Goal: Task Accomplishment & Management: Complete application form

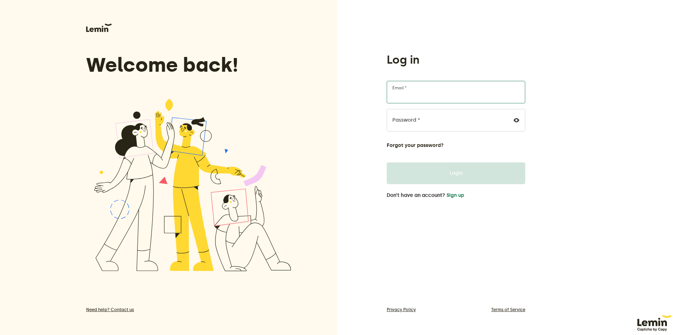
click at [411, 90] on input "Email *" at bounding box center [456, 92] width 139 height 23
type input "[EMAIL_ADDRESS][DOMAIN_NAME]"
click at [459, 195] on button "Sign up" at bounding box center [455, 196] width 18 height 6
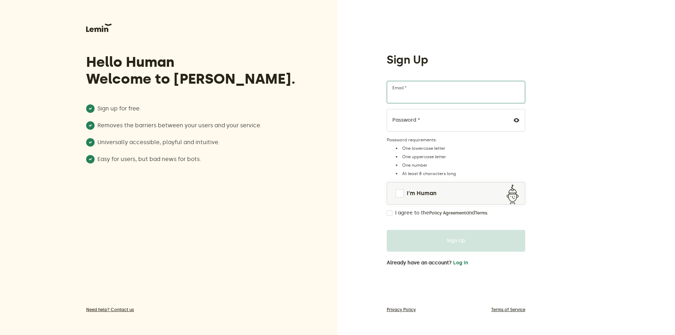
click at [416, 91] on input "Email *" at bounding box center [456, 92] width 139 height 23
type input "[EMAIL_ADDRESS][DOMAIN_NAME]"
click at [400, 192] on span at bounding box center [400, 193] width 8 height 8
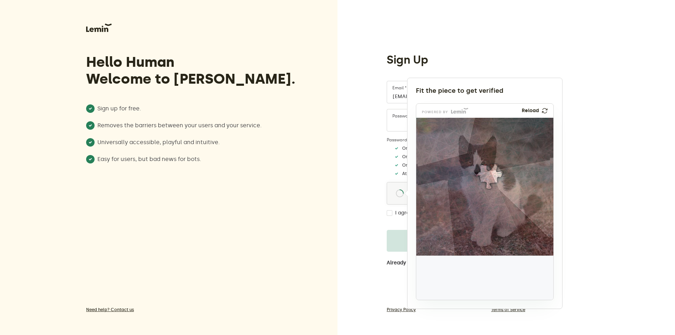
drag, startPoint x: 437, startPoint y: 283, endPoint x: 487, endPoint y: 181, distance: 113.4
click at [488, 181] on img at bounding box center [441, 223] width 227 height 138
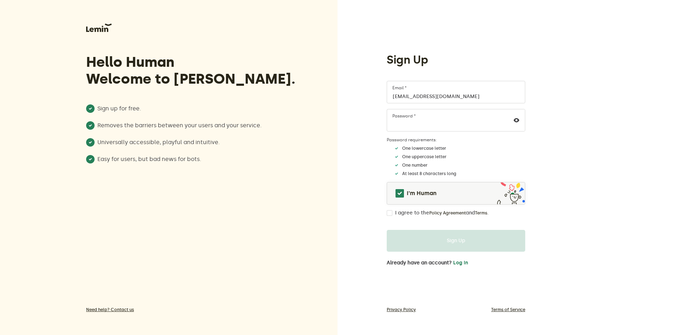
click at [389, 214] on input "I agree to the Policy Agreement and Terms ." at bounding box center [390, 213] width 6 height 6
checkbox input "true"
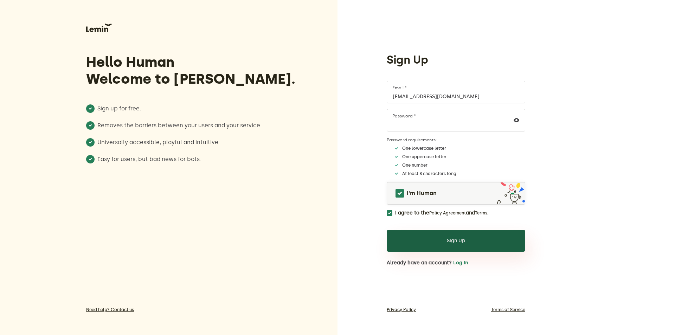
click at [418, 249] on button "Sign Up" at bounding box center [456, 241] width 139 height 22
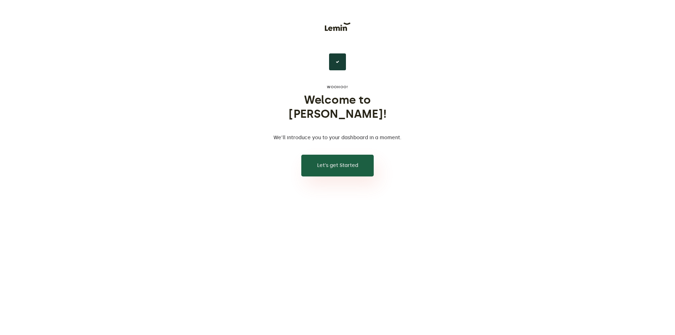
click at [337, 159] on button "Let’s get Started" at bounding box center [337, 166] width 72 height 22
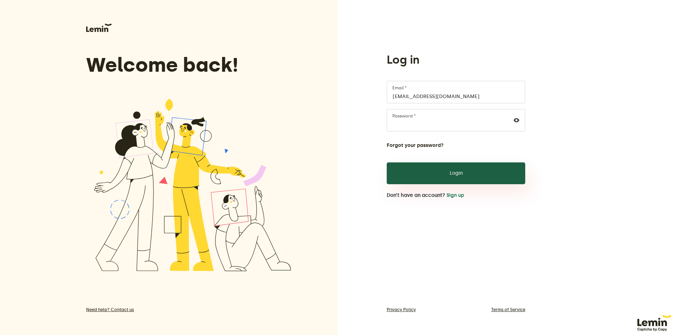
click at [401, 180] on button "Login" at bounding box center [456, 173] width 139 height 22
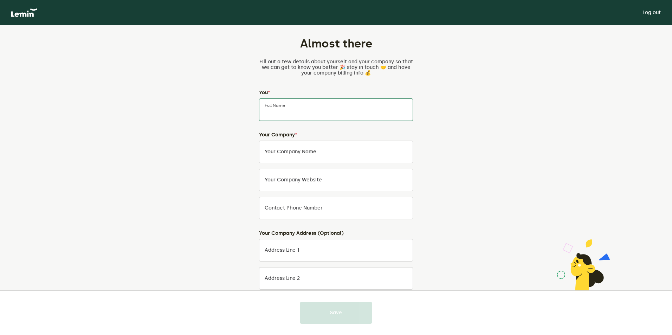
click at [297, 110] on input "Full Name" at bounding box center [336, 109] width 154 height 23
type input "[PERSON_NAME]"
type input "DeathDuck"
type input "6162323849"
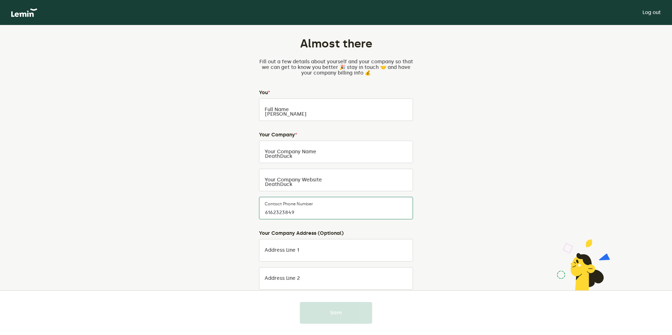
type input "[STREET_ADDRESS]"
type input "[GEOGRAPHIC_DATA]"
type input "[US_STATE]"
type input "49401"
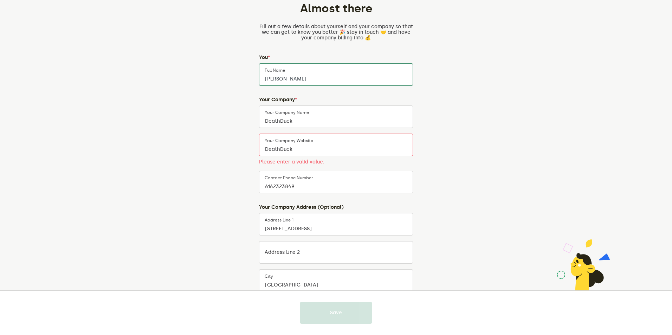
scroll to position [70, 0]
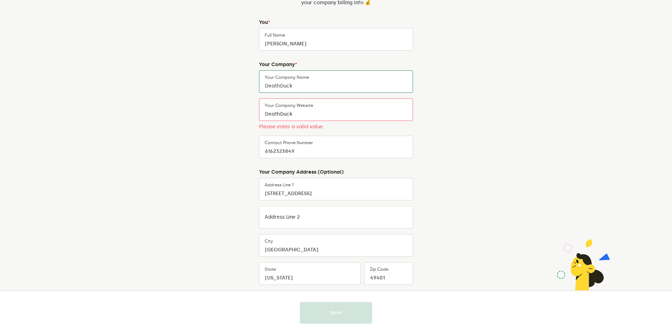
drag, startPoint x: 297, startPoint y: 86, endPoint x: 261, endPoint y: 85, distance: 35.6
click at [261, 85] on input "DeathDuck" at bounding box center [336, 81] width 154 height 23
type input "DailyFiber"
drag, startPoint x: 303, startPoint y: 117, endPoint x: 252, endPoint y: 109, distance: 51.6
click at [252, 109] on div "Almost there Fill out a few details about yourself and your company so that we …" at bounding box center [336, 170] width 329 height 431
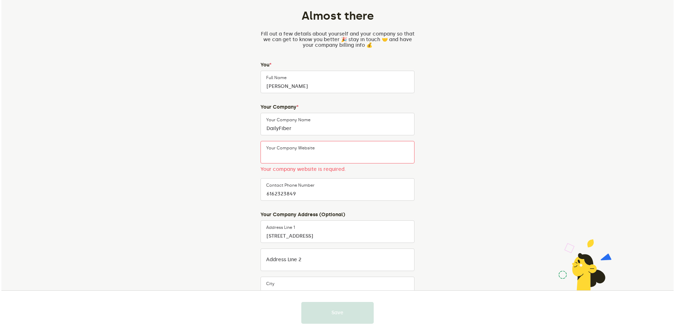
scroll to position [0, 0]
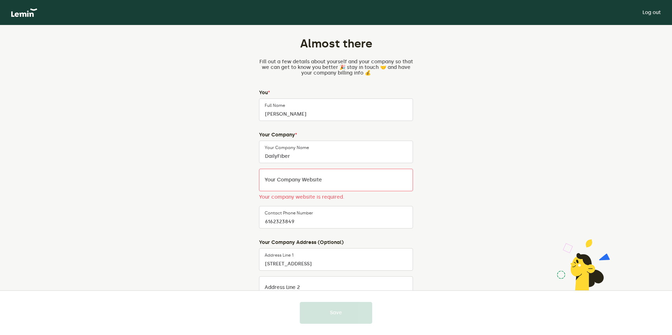
click at [648, 10] on link "Log out" at bounding box center [652, 13] width 18 height 6
